Goal: Task Accomplishment & Management: Manage account settings

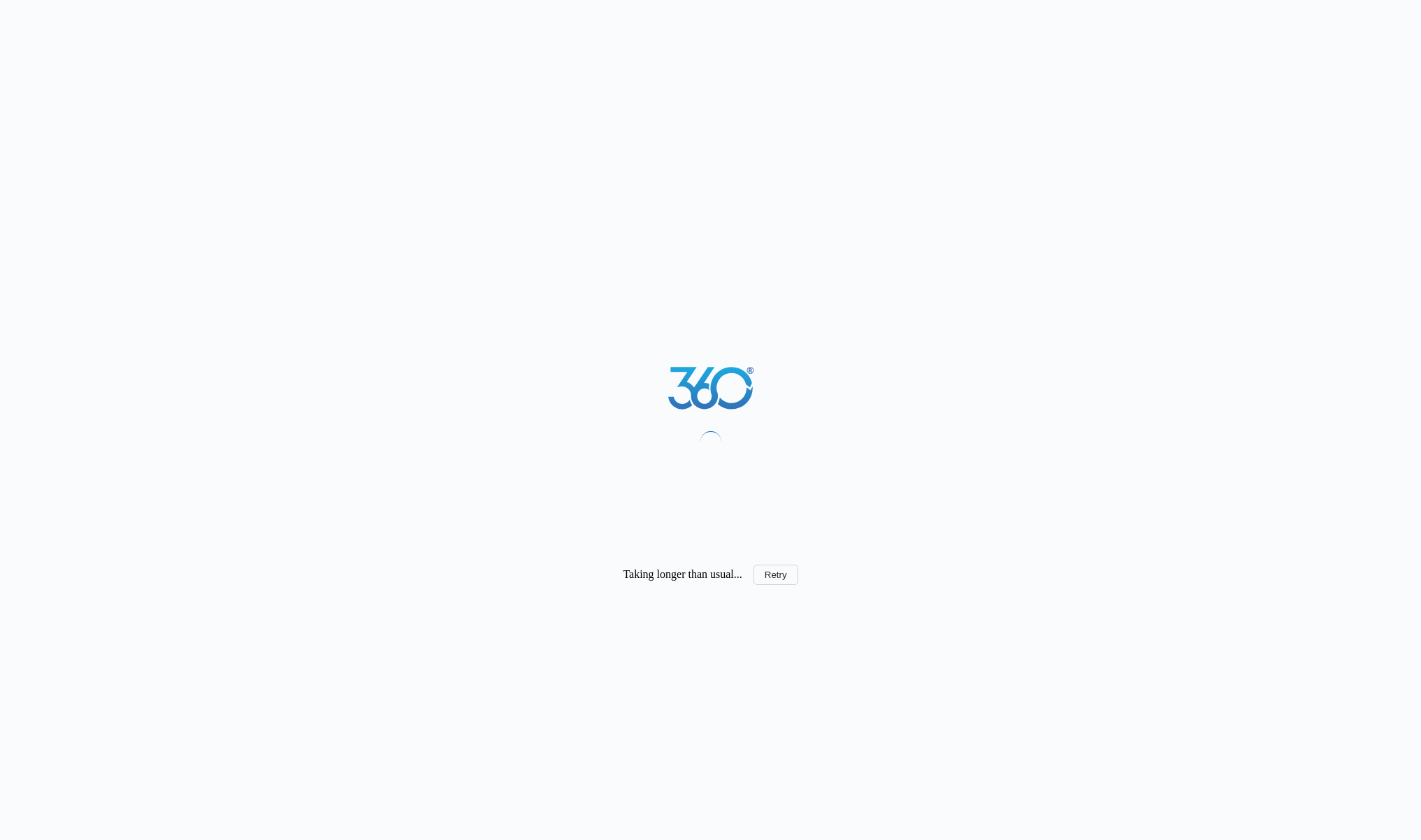
click at [765, 585] on div "Taking longer than usual... Retry" at bounding box center [710, 420] width 1421 height 840
click at [768, 579] on button "Retry" at bounding box center [775, 575] width 45 height 20
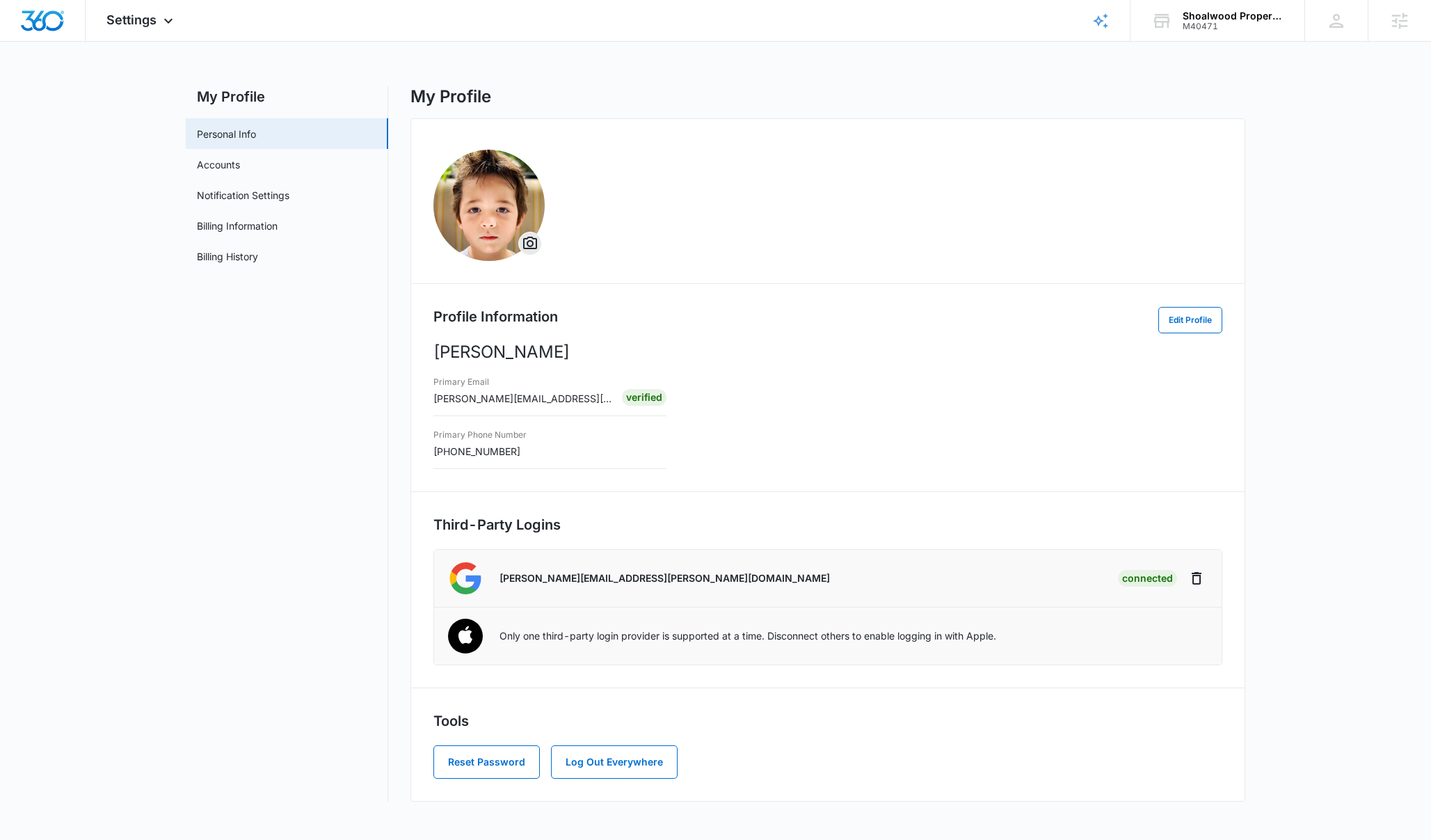
click at [1330, 652] on main "My Profile Personal Info Accounts Notification Settings Billing Information Bil…" at bounding box center [716, 452] width 1431 height 732
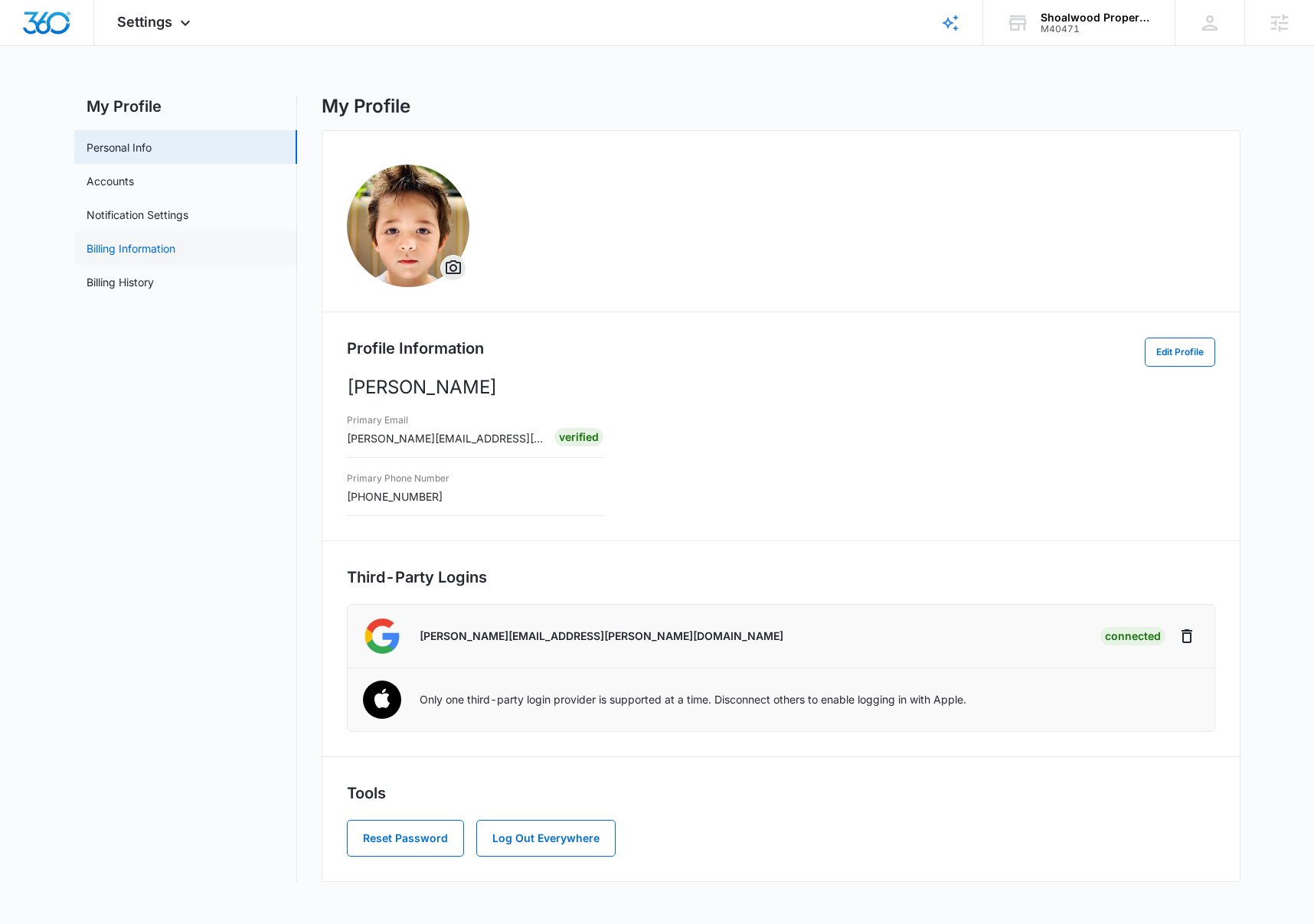
click at [160, 254] on link "Billing Information" at bounding box center [131, 248] width 89 height 16
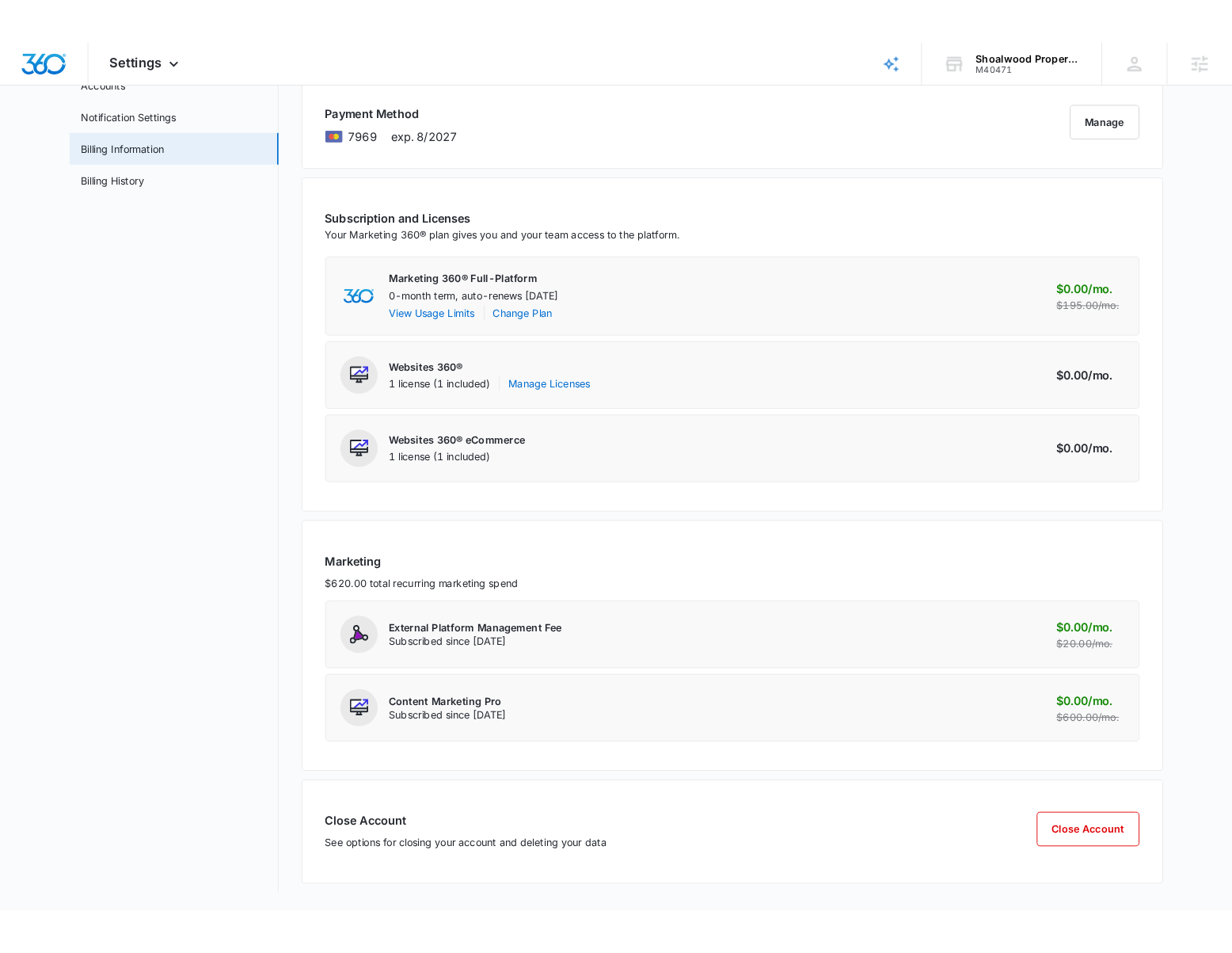
scroll to position [139, 0]
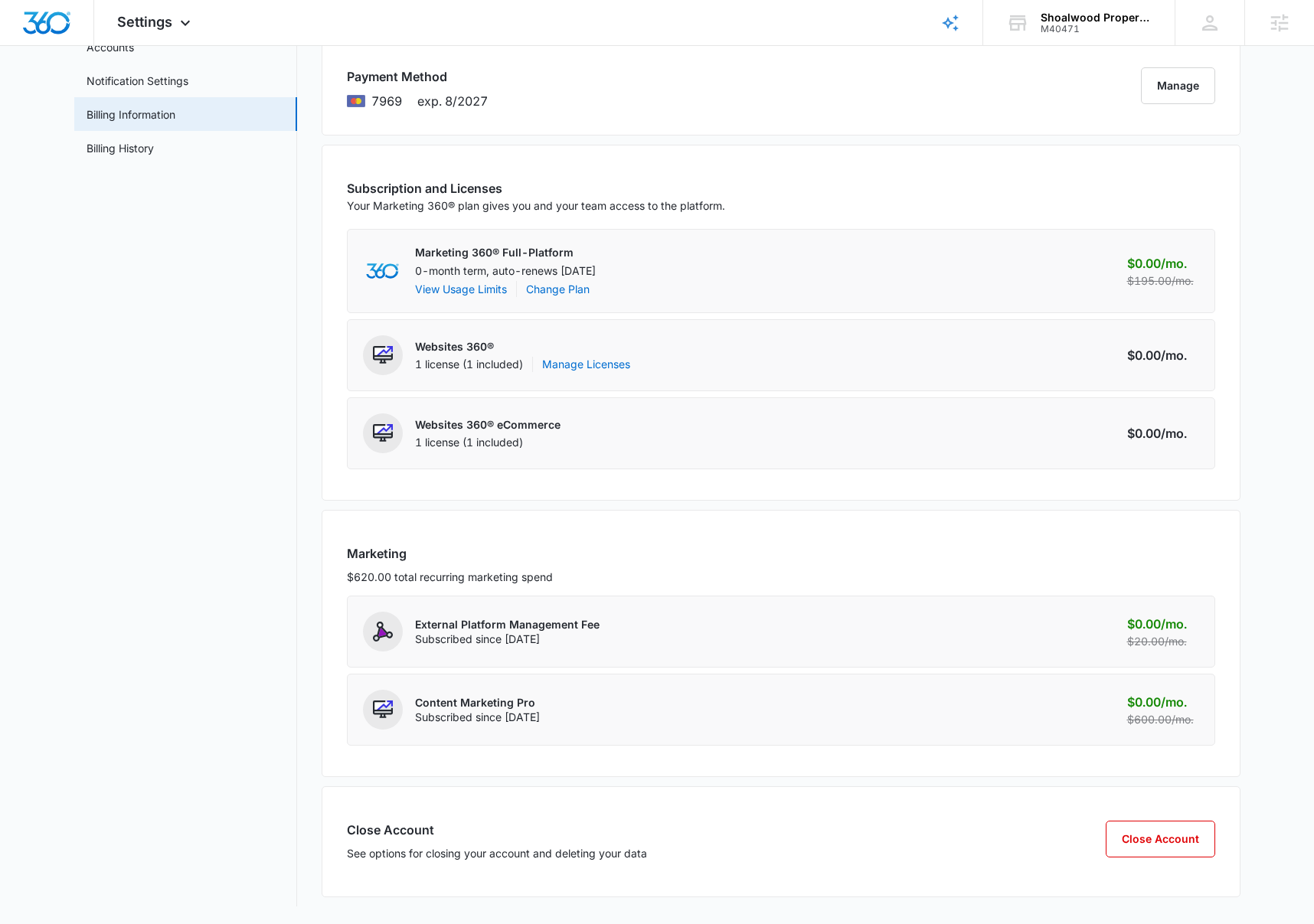
click at [1284, 323] on main "My Profile Personal Info Accounts Notification Settings Billing Information Bil…" at bounding box center [657, 443] width 1314 height 964
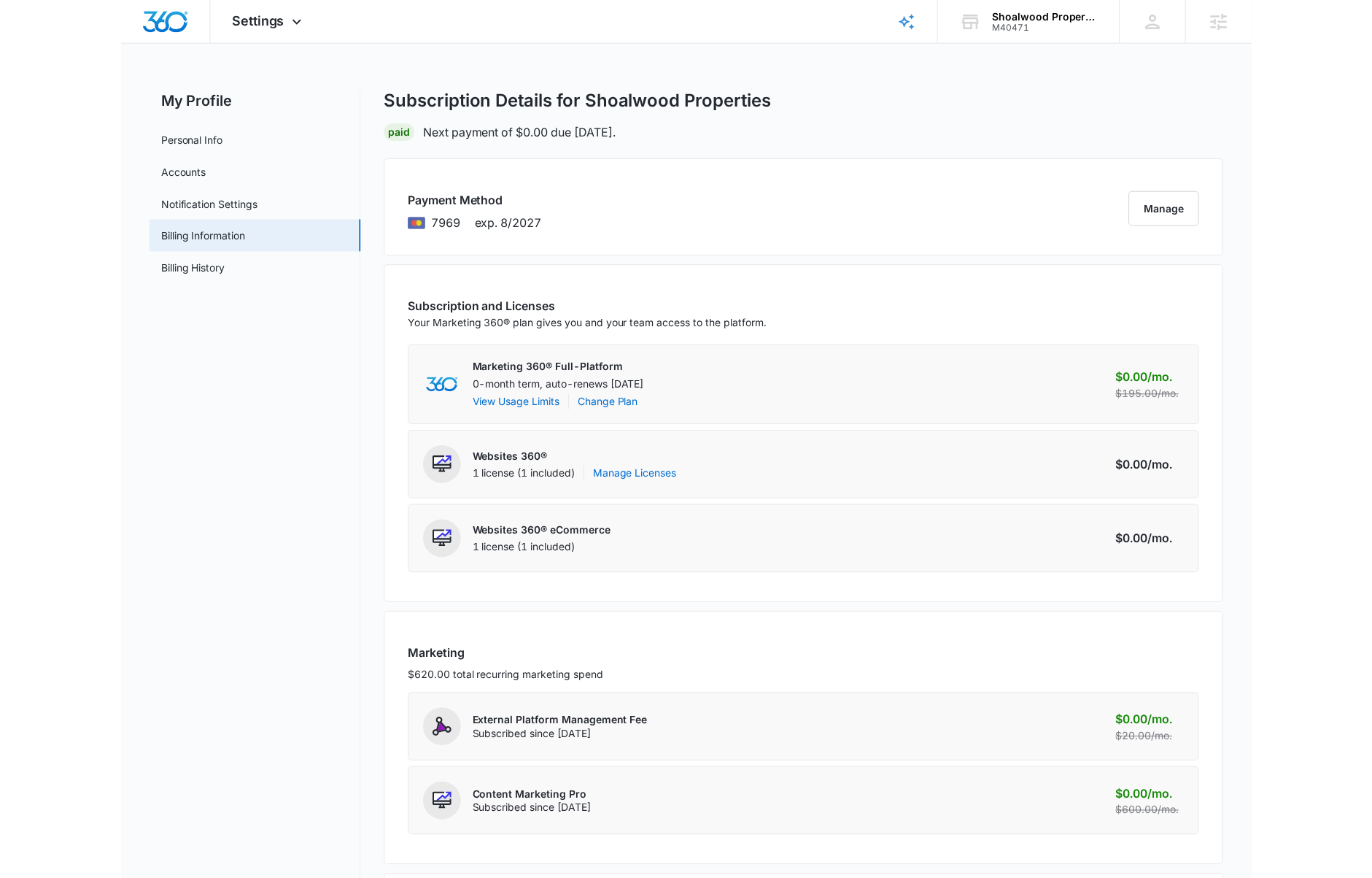
scroll to position [0, 0]
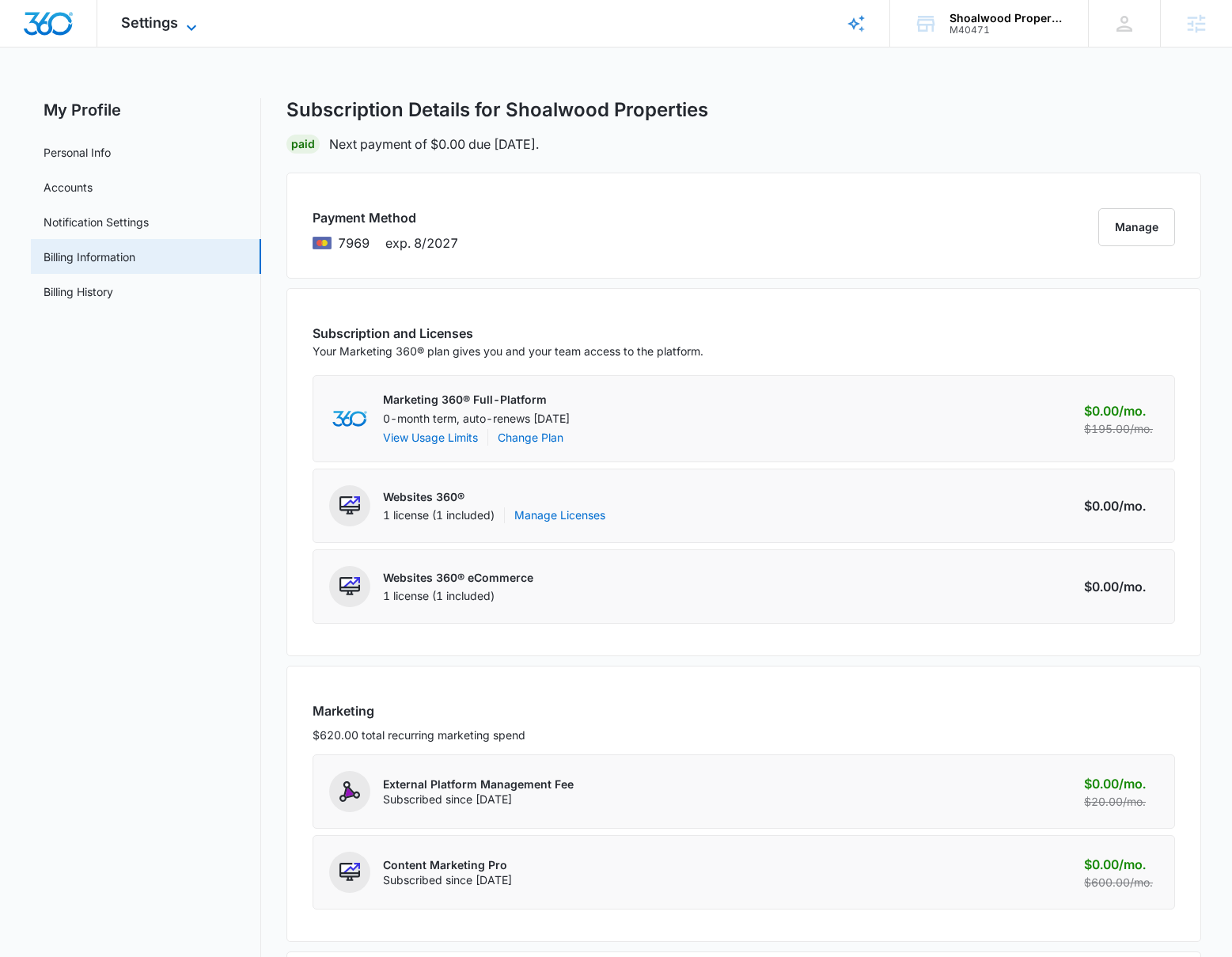
click at [184, 24] on icon at bounding box center [191, 28] width 19 height 19
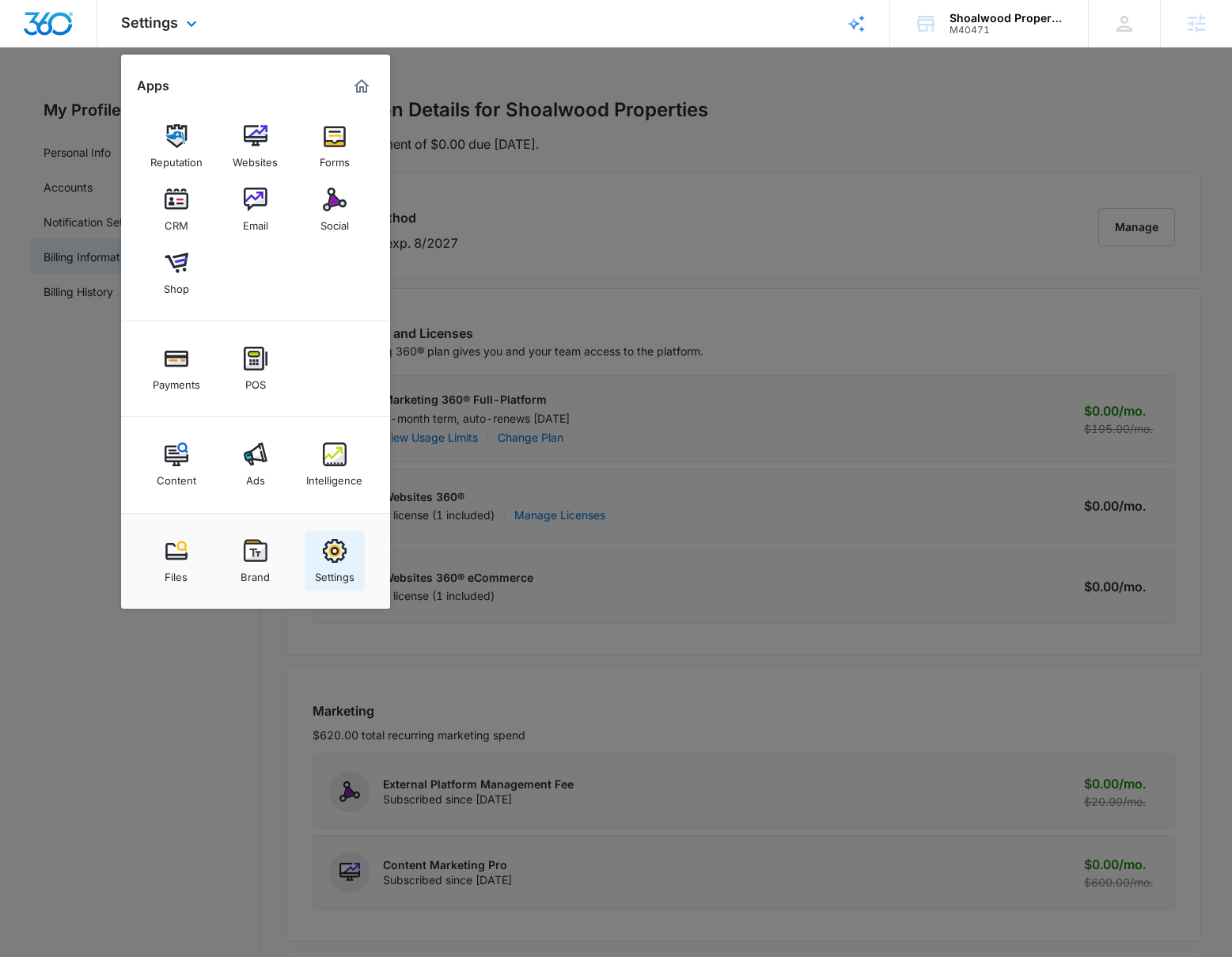
click at [337, 544] on img at bounding box center [335, 551] width 24 height 24
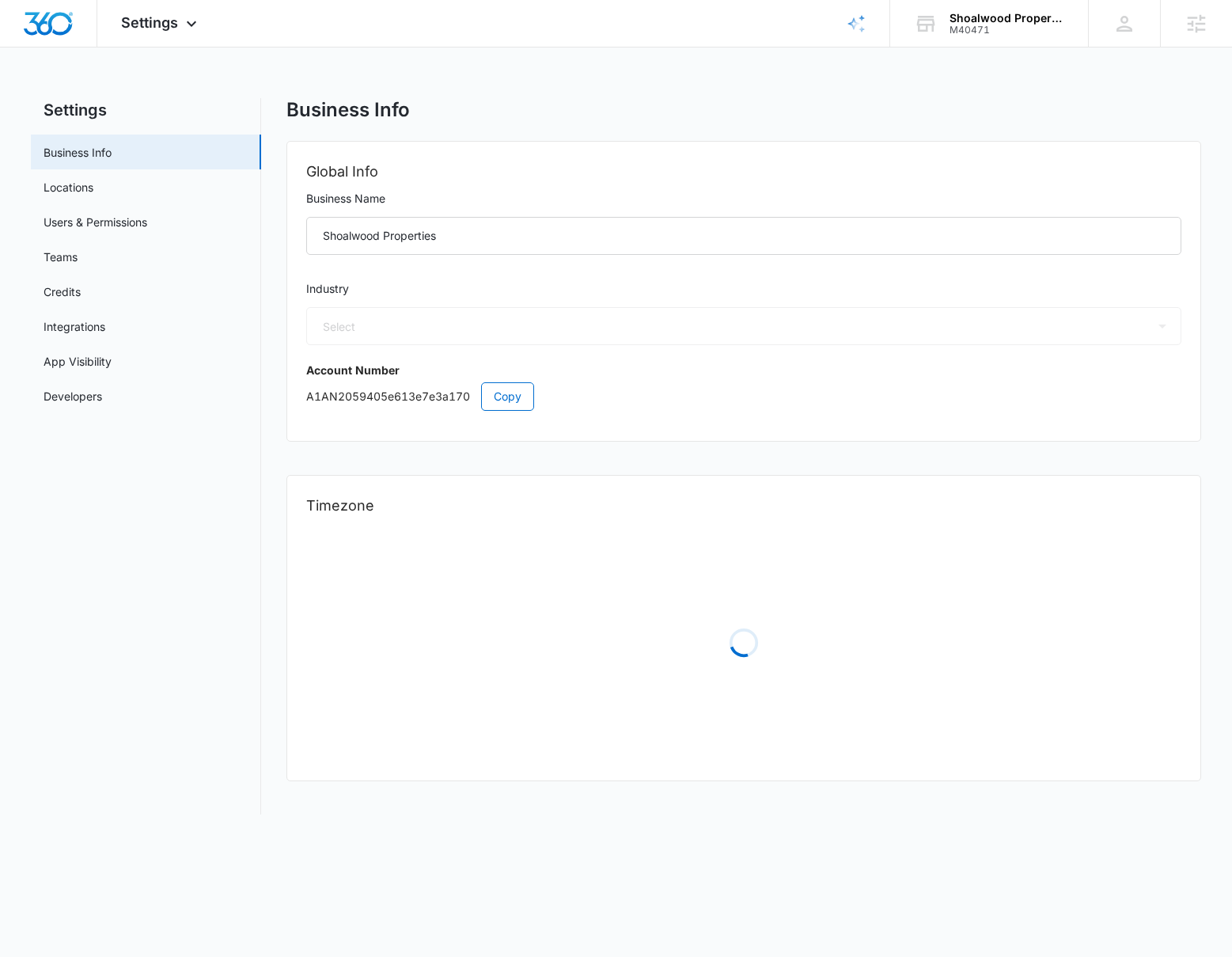
select select "35"
select select "US"
select select "America/[GEOGRAPHIC_DATA]"
click at [80, 296] on link "Credits" at bounding box center [62, 291] width 37 height 16
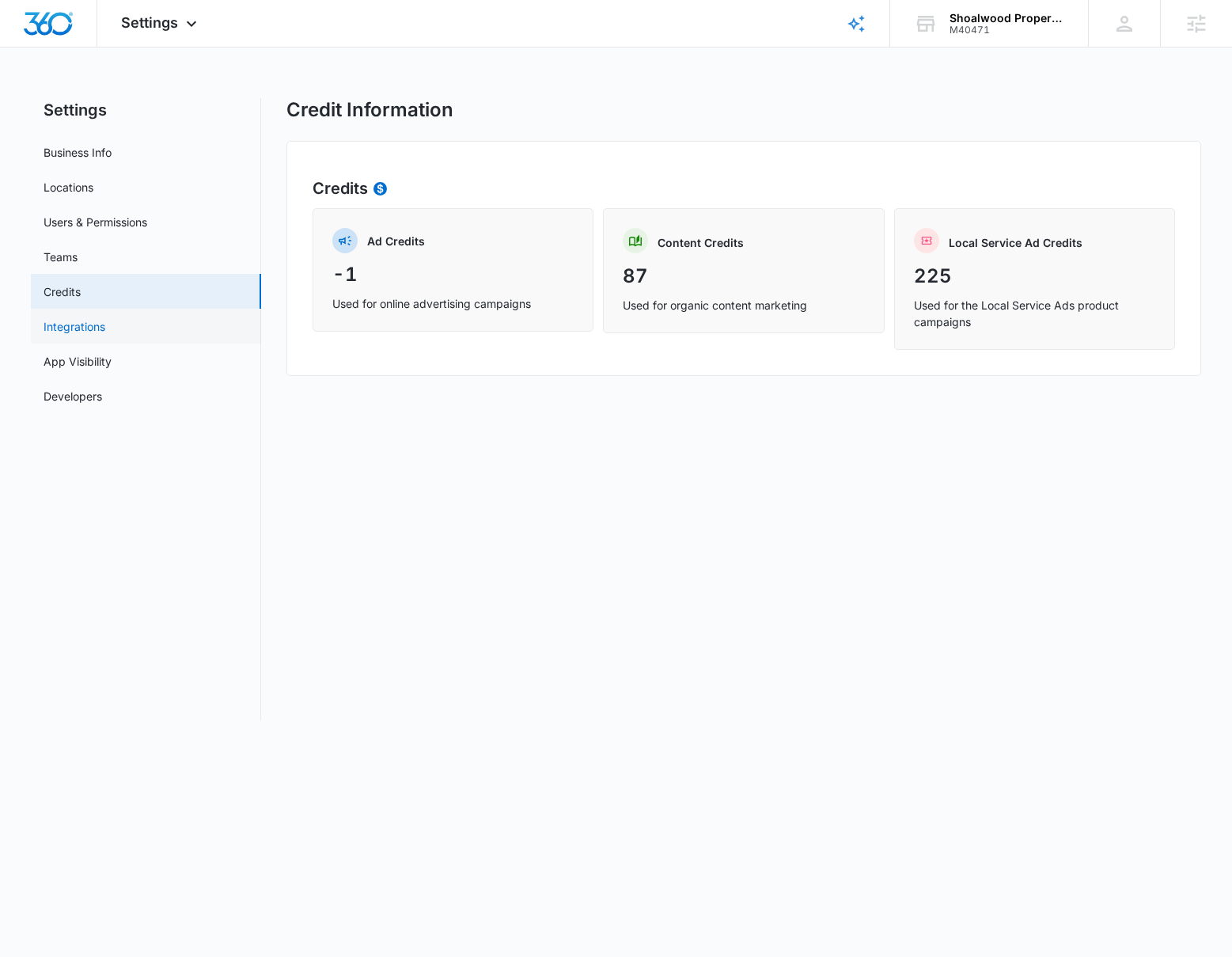
click at [77, 324] on link "Integrations" at bounding box center [75, 326] width 62 height 16
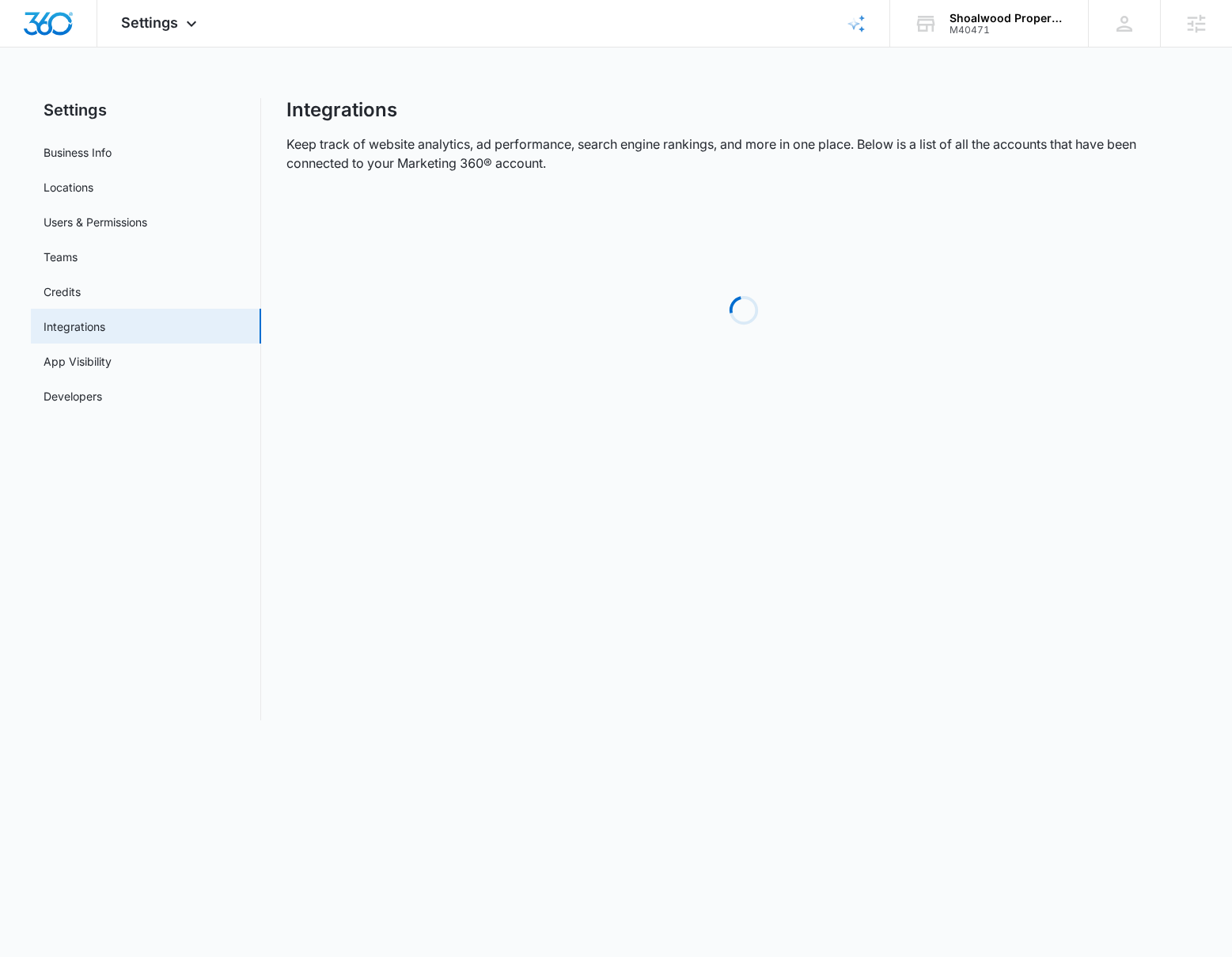
click at [77, 285] on link "Credits" at bounding box center [62, 291] width 37 height 16
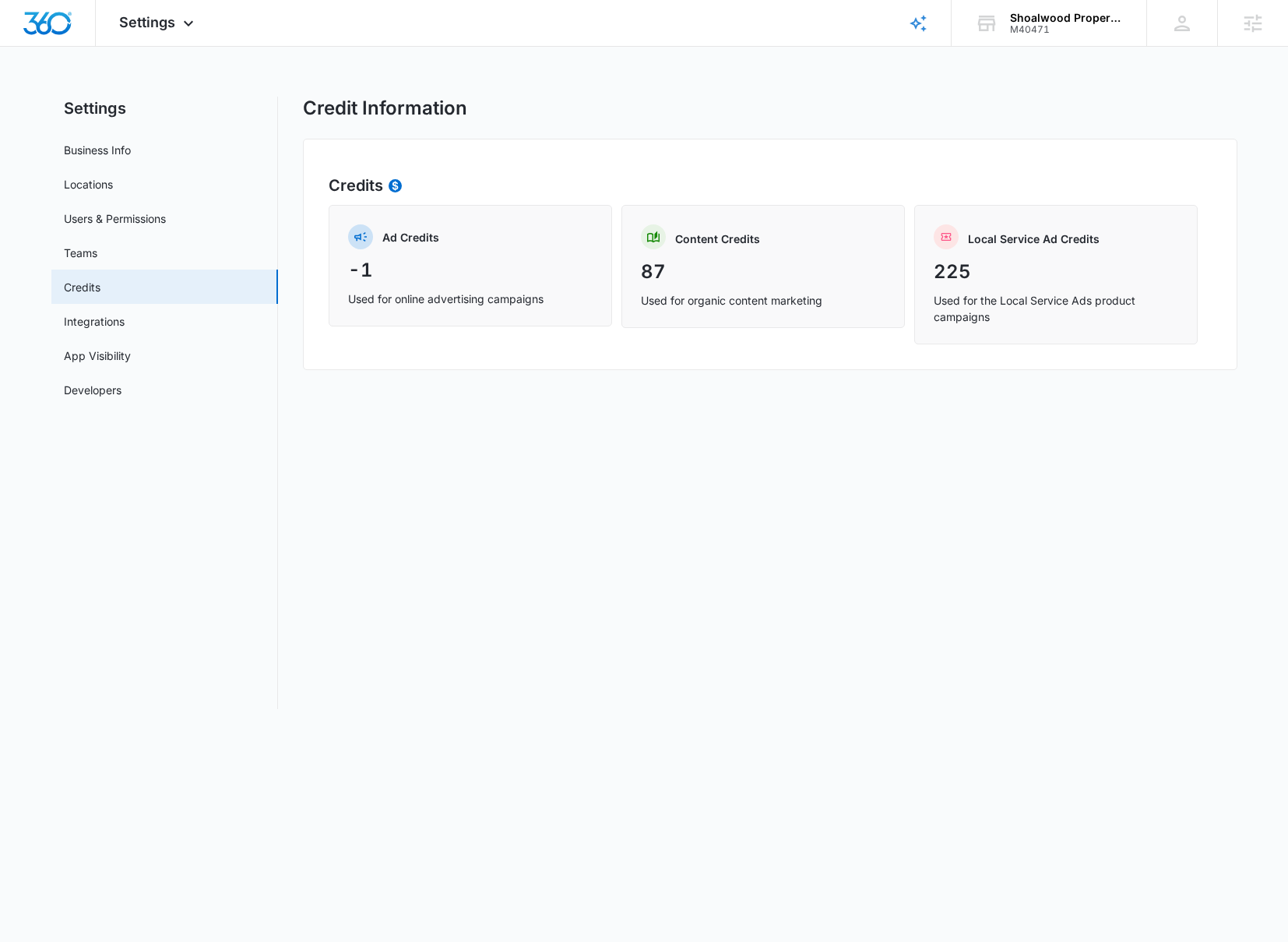
drag, startPoint x: 8, startPoint y: 426, endPoint x: 24, endPoint y: 424, distance: 16.1
click at [35, 423] on main "Settings Business Info Locations Users & Permissions Teams Credits Integrations…" at bounding box center [644, 412] width 1288 height 631
drag, startPoint x: 8, startPoint y: 423, endPoint x: 21, endPoint y: 424, distance: 13.0
click at [21, 424] on main "Settings Business Info Locations Users & Permissions Teams Credits Integrations…" at bounding box center [644, 412] width 1288 height 631
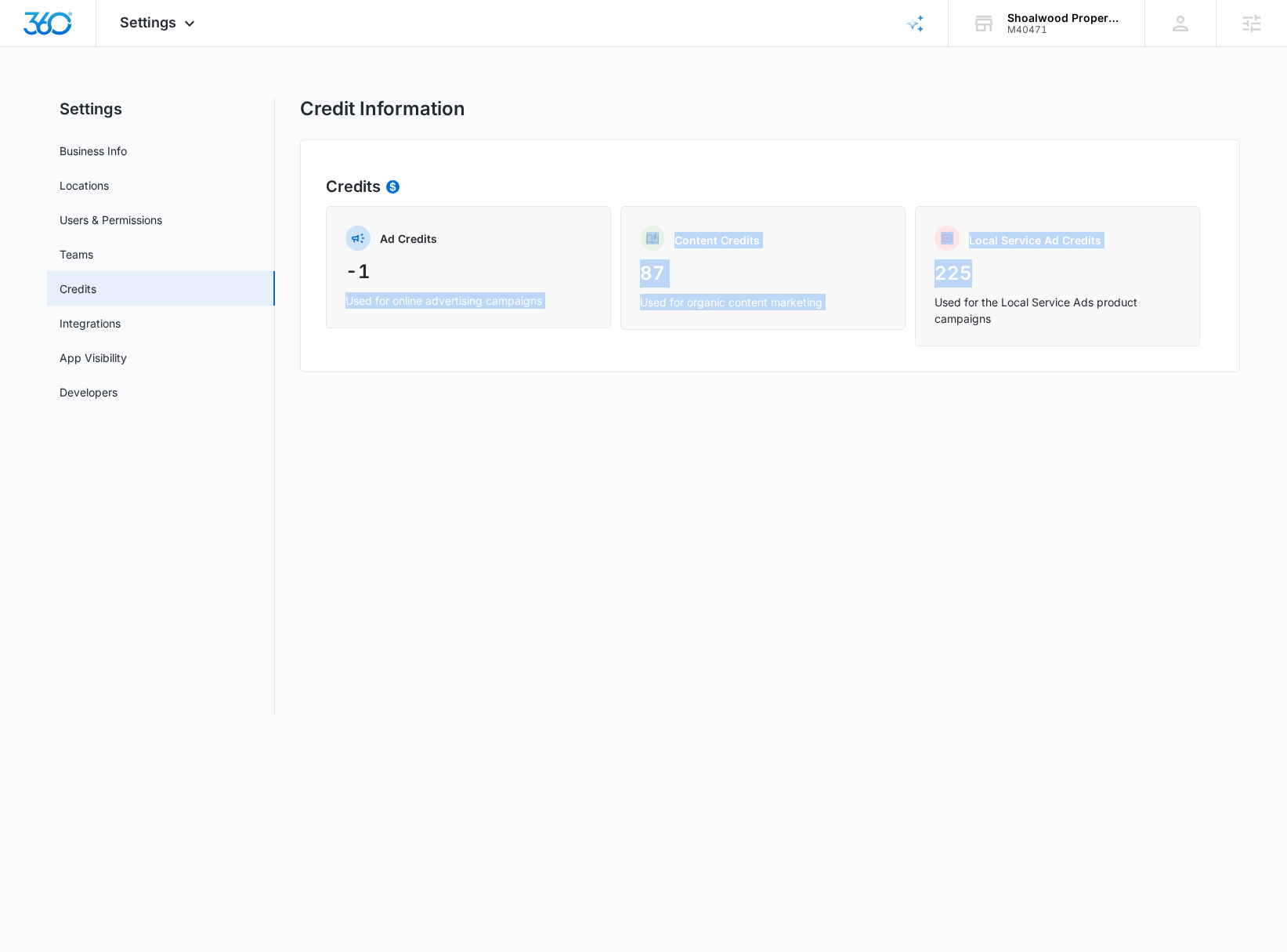
drag, startPoint x: 976, startPoint y: 268, endPoint x: 897, endPoint y: 339, distance: 106.2
click at [509, 261] on div "Ad Credits -1 Used for online advertising campaigns Content Credits 87 Used for…" at bounding box center [769, 276] width 889 height 140
click at [897, 339] on div "Ad Credits -1 Used for online advertising campaigns Content Credits 87 Used for…" at bounding box center [769, 276] width 889 height 140
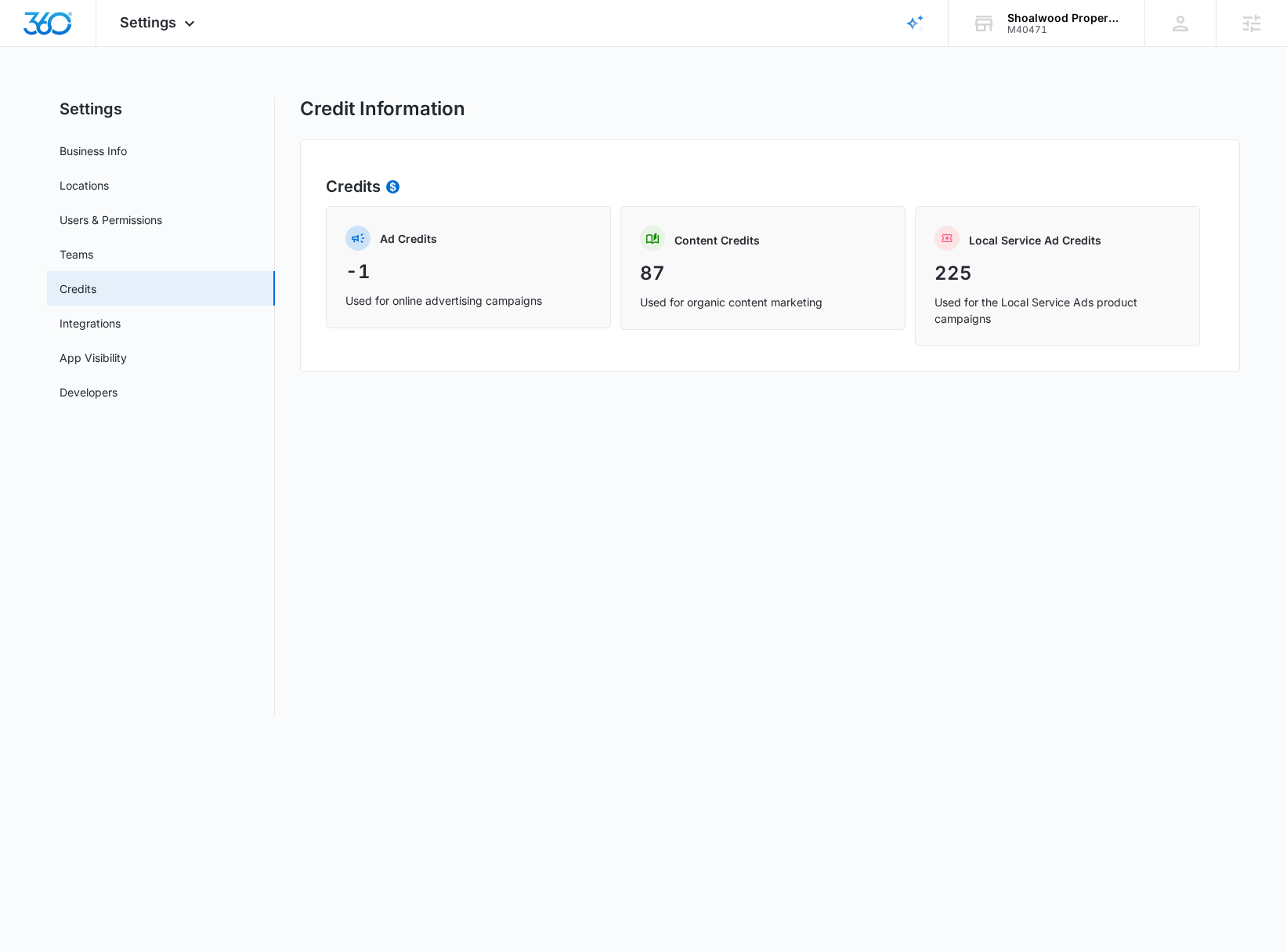
click at [951, 393] on div "Credit Information Credits Ad Credits -1 Used for online advertising campaigns …" at bounding box center [769, 407] width 940 height 619
drag, startPoint x: 1010, startPoint y: 319, endPoint x: 927, endPoint y: 314, distance: 83.2
click at [927, 314] on div "Local Service Ad Credits 225 Used for the Local Service Ads product campaigns" at bounding box center [1057, 276] width 285 height 140
click at [1088, 330] on div "Local Service Ad Credits 225 Used for the Local Service Ads product campaigns" at bounding box center [1057, 276] width 285 height 140
